Goal: Task Accomplishment & Management: Complete application form

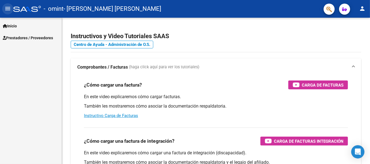
click at [10, 10] on mat-icon "menu" at bounding box center [7, 8] width 7 height 7
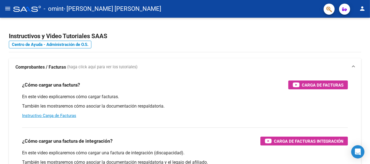
click at [8, 7] on mat-icon "menu" at bounding box center [7, 8] width 7 height 7
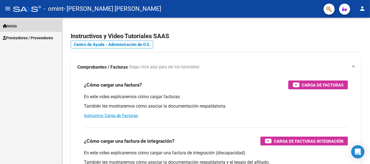
click at [14, 26] on span "Inicio" at bounding box center [10, 26] width 14 height 6
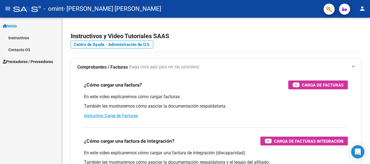
click at [19, 60] on span "Prestadores / Proveedores" at bounding box center [28, 62] width 50 height 6
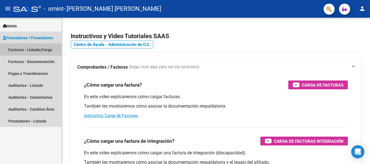
click at [17, 50] on link "Facturas - Listado/Carga" at bounding box center [31, 50] width 62 height 12
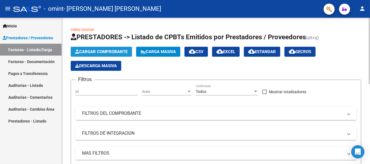
click at [95, 50] on span "Cargar Comprobante" at bounding box center [101, 51] width 53 height 5
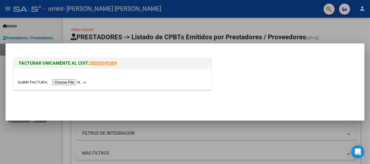
click at [80, 82] on input "file" at bounding box center [53, 82] width 70 height 6
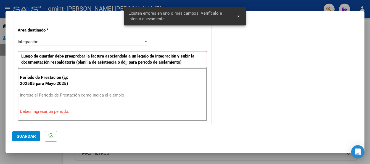
scroll to position [128, 0]
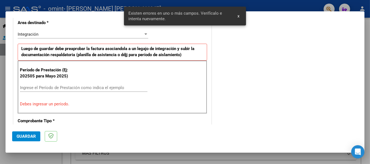
click at [40, 85] on input "Ingrese el Período de Prestación como indica el ejemplo" at bounding box center [84, 87] width 128 height 5
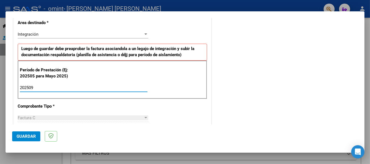
type input "202509"
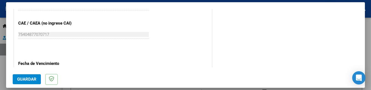
scroll to position [371, 0]
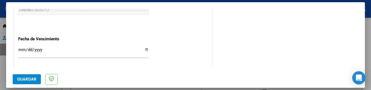
click at [22, 50] on input "Ingresar la fecha" at bounding box center [83, 52] width 131 height 9
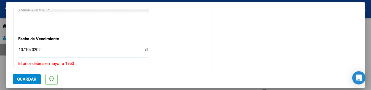
type input "[DATE]"
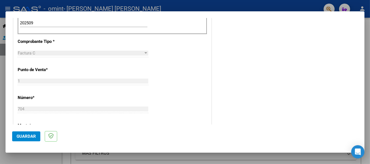
scroll to position [100, 0]
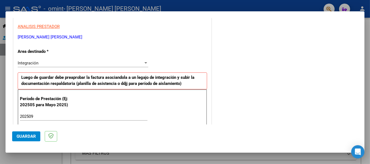
click at [131, 64] on div "Integración" at bounding box center [81, 63] width 126 height 5
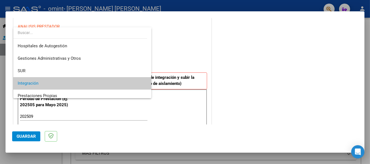
scroll to position [20, 0]
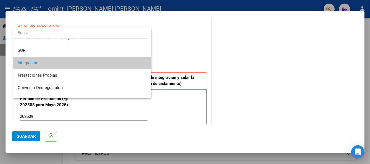
click at [131, 63] on span "Integración" at bounding box center [82, 63] width 129 height 12
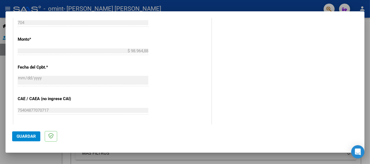
scroll to position [379, 0]
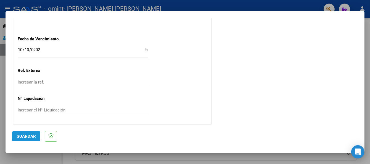
click at [30, 136] on span "Guardar" at bounding box center [26, 136] width 19 height 5
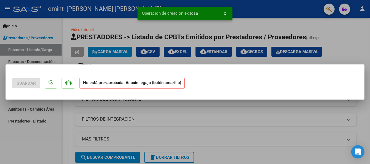
scroll to position [0, 0]
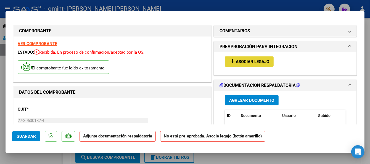
click at [243, 62] on span "Asociar Legajo" at bounding box center [252, 61] width 33 height 5
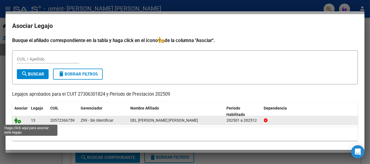
click at [17, 121] on icon at bounding box center [17, 120] width 7 height 6
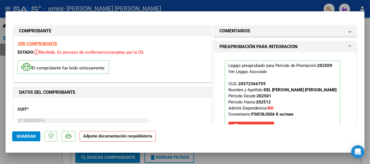
scroll to position [93, 0]
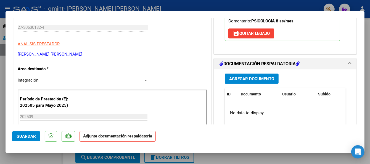
click at [263, 79] on span "Agregar Documento" at bounding box center [251, 78] width 45 height 5
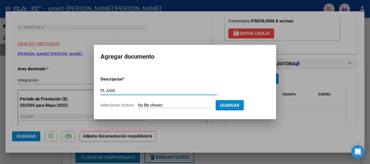
type input "PL ASIS"
click at [148, 106] on input "Seleccionar Archivo" at bounding box center [174, 105] width 73 height 5
type input "C:\fakepath\Del Campo L Septiembre Psicologia Planilla.pdf"
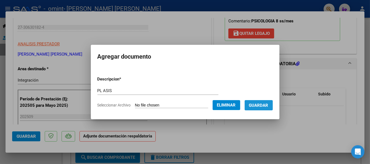
click at [264, 103] on span "Guardar" at bounding box center [258, 105] width 19 height 5
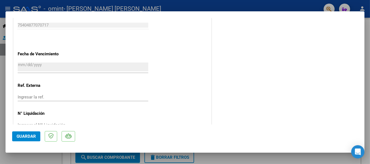
scroll to position [387, 0]
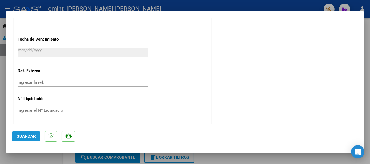
click at [30, 139] on button "Guardar" at bounding box center [26, 136] width 28 height 10
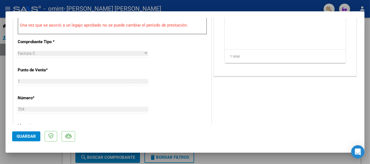
scroll to position [15, 0]
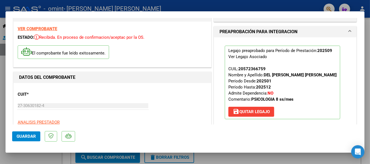
click at [235, 6] on div at bounding box center [185, 82] width 370 height 164
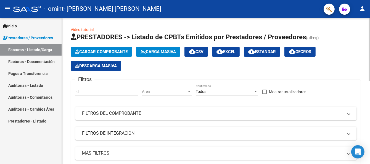
scroll to position [128, 0]
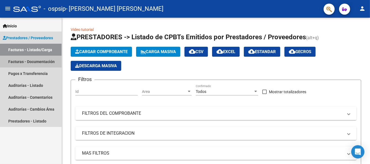
click at [29, 61] on link "Facturas - Documentación" at bounding box center [31, 62] width 62 height 12
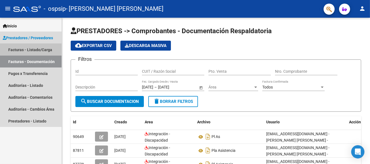
click at [21, 48] on link "Facturas - Listado/Carga" at bounding box center [31, 50] width 62 height 12
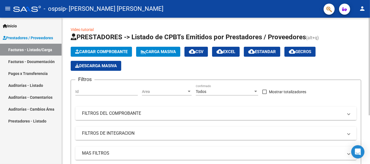
scroll to position [128, 0]
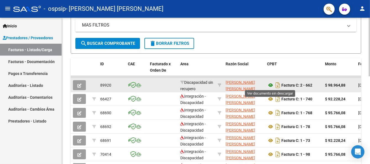
click at [271, 85] on icon at bounding box center [270, 85] width 7 height 7
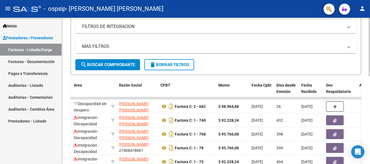
scroll to position [112, 0]
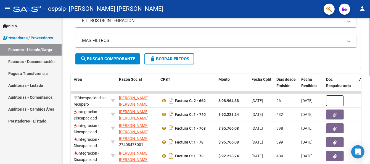
click at [369, 76] on div at bounding box center [369, 93] width 1 height 59
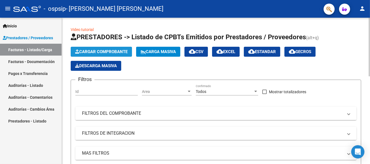
click at [112, 51] on span "Cargar Comprobante" at bounding box center [101, 51] width 53 height 5
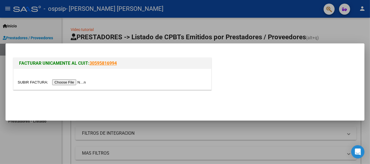
click at [66, 82] on input "file" at bounding box center [53, 82] width 70 height 6
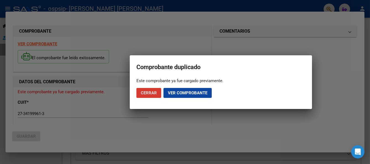
click at [185, 93] on span "Ver comprobante" at bounding box center [188, 92] width 40 height 5
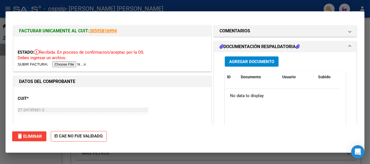
click at [82, 63] on input "file" at bounding box center [53, 64] width 70 height 6
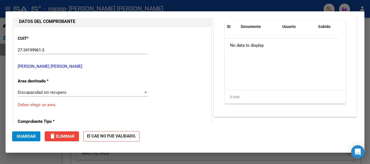
scroll to position [53, 0]
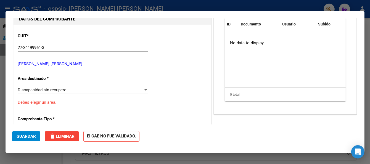
click at [134, 92] on div "Discapacidad sin recupero Seleccionar Area" at bounding box center [83, 90] width 131 height 8
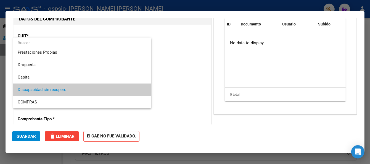
scroll to position [0, 0]
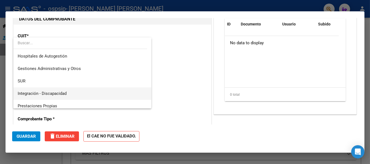
click at [128, 91] on span "Integración - Discapacidad" at bounding box center [82, 93] width 129 height 12
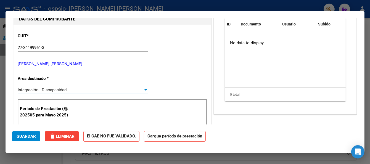
click at [130, 91] on div "Integración - Discapacidad" at bounding box center [81, 89] width 126 height 5
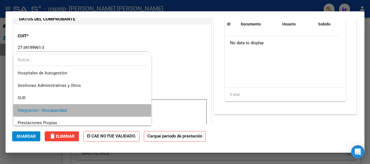
click at [117, 108] on span "Integración - Discapacidad" at bounding box center [82, 110] width 129 height 12
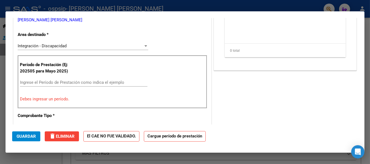
scroll to position [106, 0]
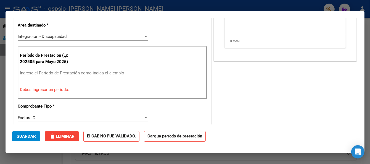
click at [82, 75] on input "Ingrese el Período de Prestación como indica el ejemplo" at bounding box center [84, 72] width 128 height 5
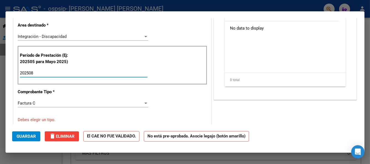
type input "202508"
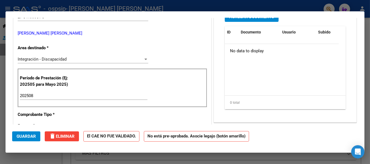
scroll to position [0, 0]
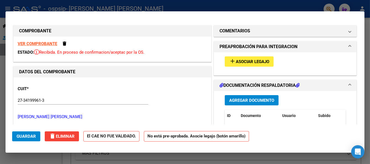
click at [264, 60] on span "Asociar Legajo" at bounding box center [252, 61] width 33 height 5
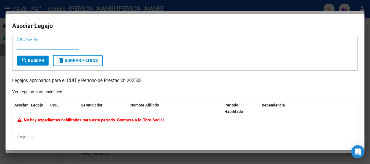
click at [266, 4] on div at bounding box center [185, 82] width 370 height 164
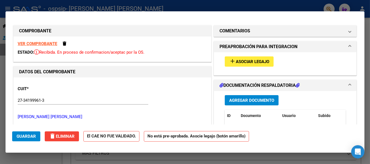
click at [279, 4] on div at bounding box center [185, 82] width 370 height 164
type input "$ 0,00"
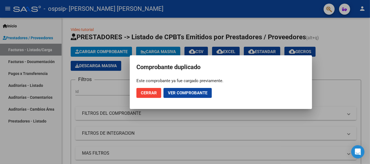
click at [157, 93] on button "Cerrar" at bounding box center [149, 93] width 25 height 10
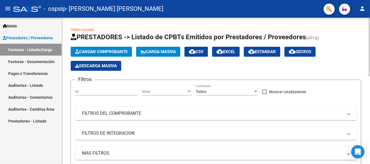
click at [117, 50] on span "Cargar Comprobante" at bounding box center [101, 51] width 53 height 5
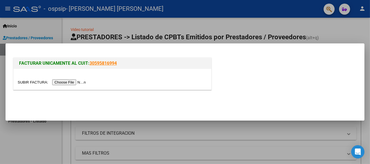
click at [85, 82] on input "file" at bounding box center [53, 82] width 70 height 6
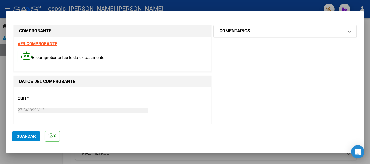
click at [268, 32] on mat-panel-title "COMENTARIOS" at bounding box center [282, 31] width 125 height 7
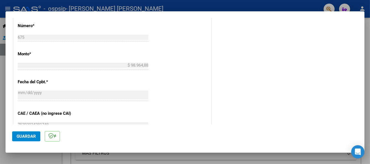
scroll to position [394, 0]
